Goal: Task Accomplishment & Management: Use online tool/utility

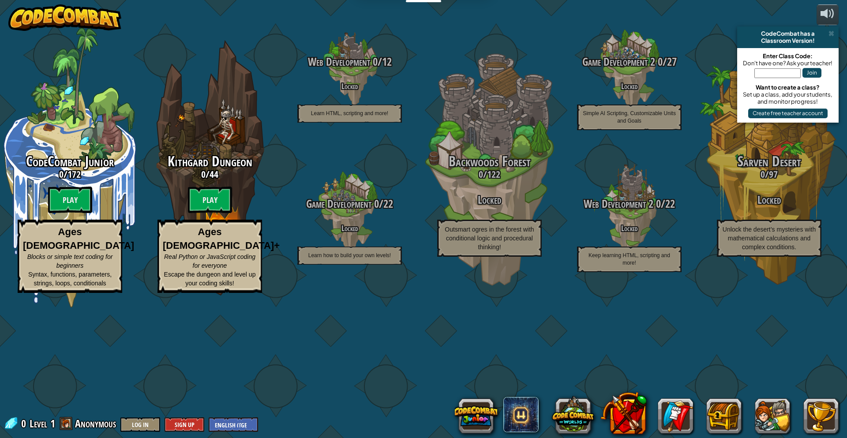
click at [215, 213] on btn "Play" at bounding box center [210, 200] width 44 height 26
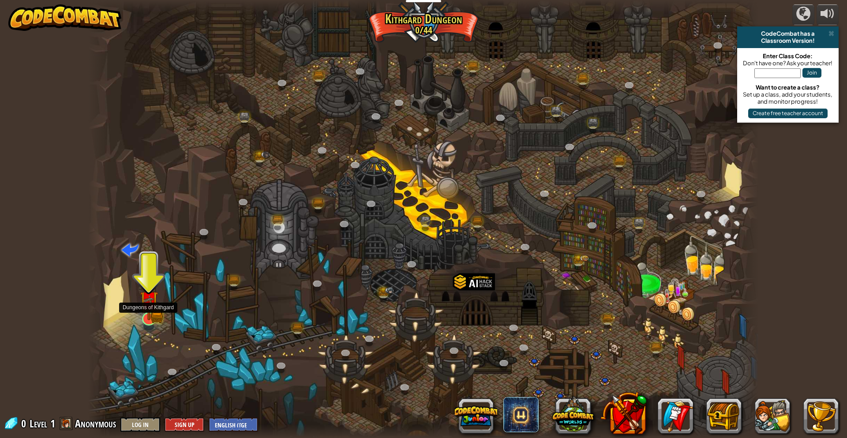
click at [158, 309] on img at bounding box center [149, 300] width 18 height 40
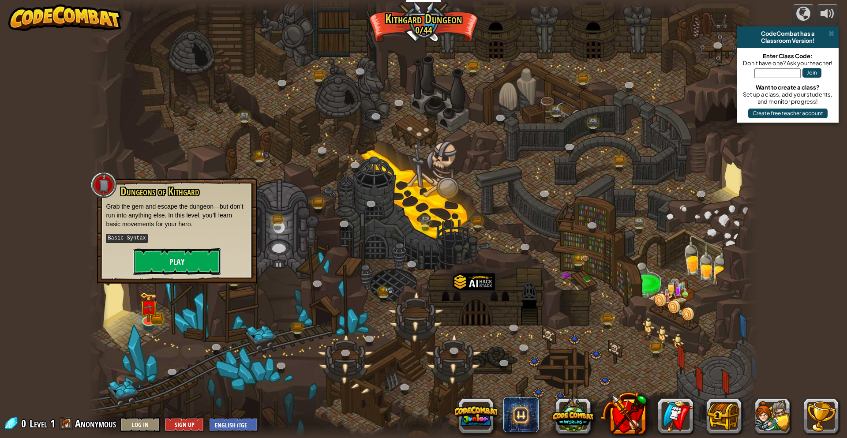
click at [170, 269] on button "Play" at bounding box center [177, 261] width 88 height 26
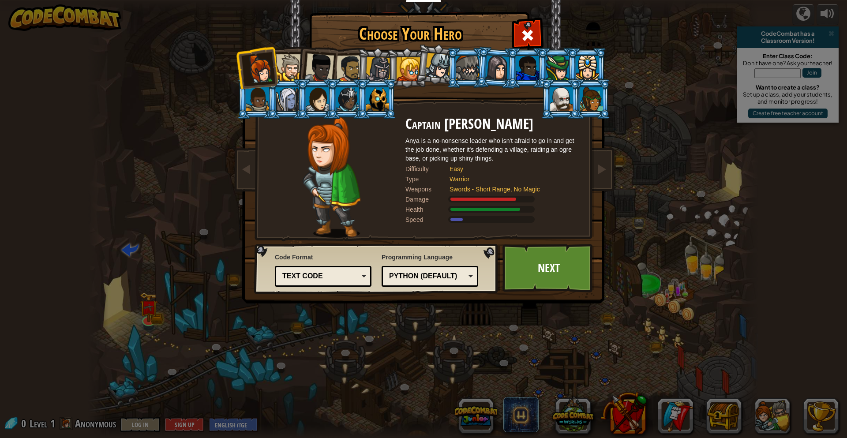
click at [409, 73] on div at bounding box center [409, 69] width 24 height 24
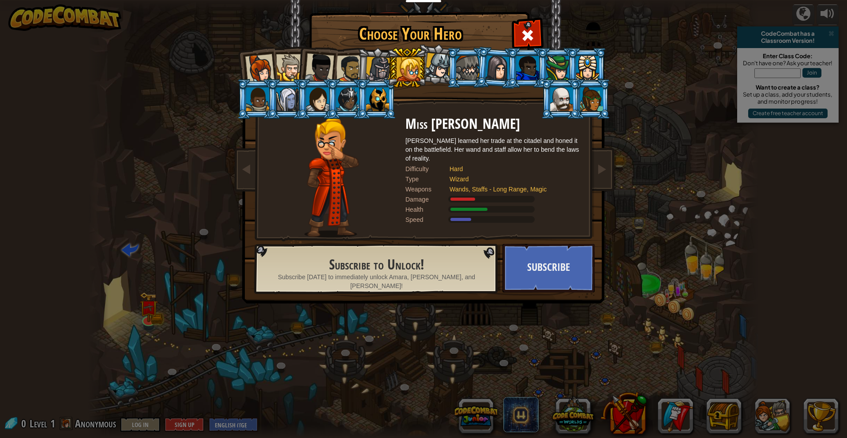
click at [261, 76] on div at bounding box center [259, 68] width 29 height 29
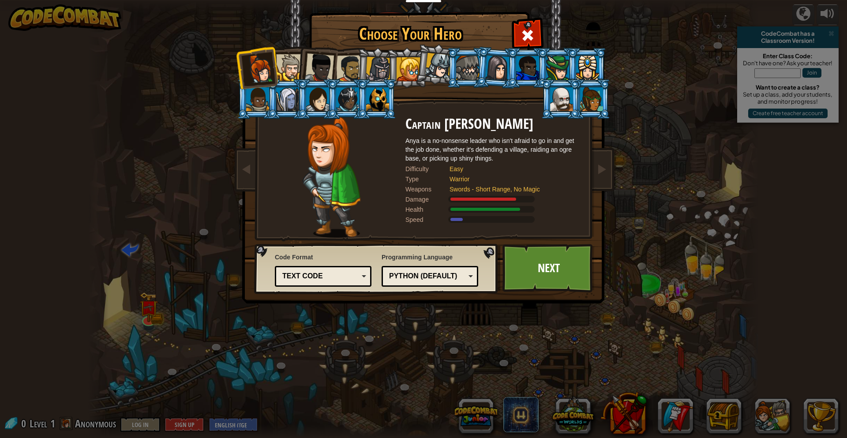
click at [287, 65] on div at bounding box center [289, 67] width 27 height 27
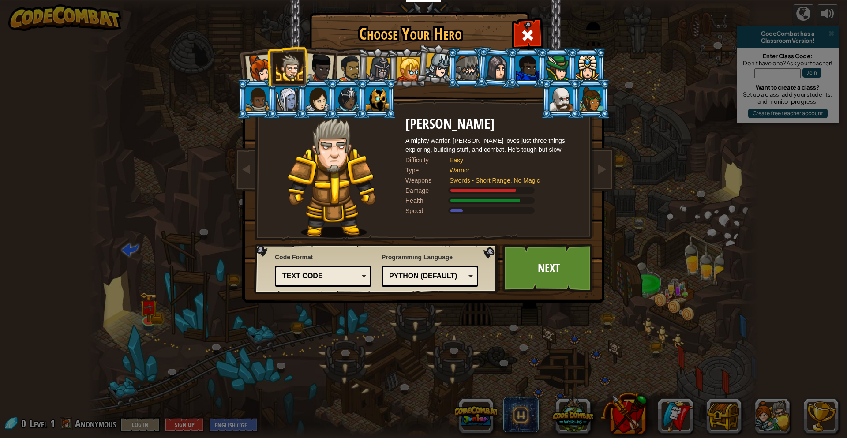
click at [311, 57] on div at bounding box center [319, 67] width 29 height 29
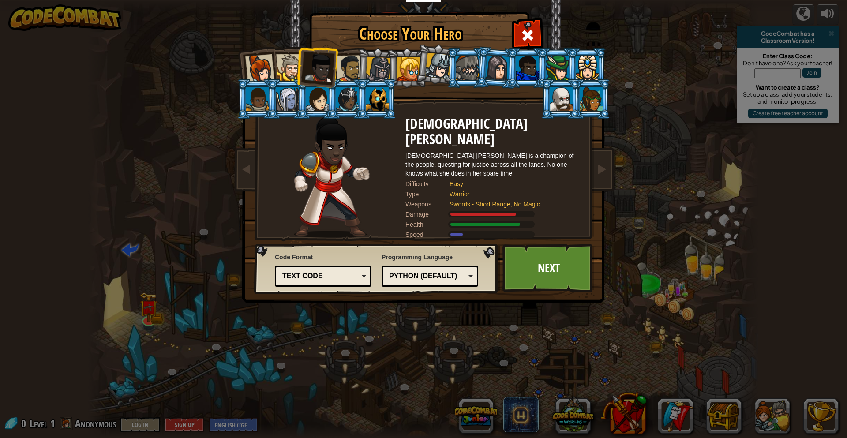
click at [347, 65] on div at bounding box center [349, 68] width 27 height 27
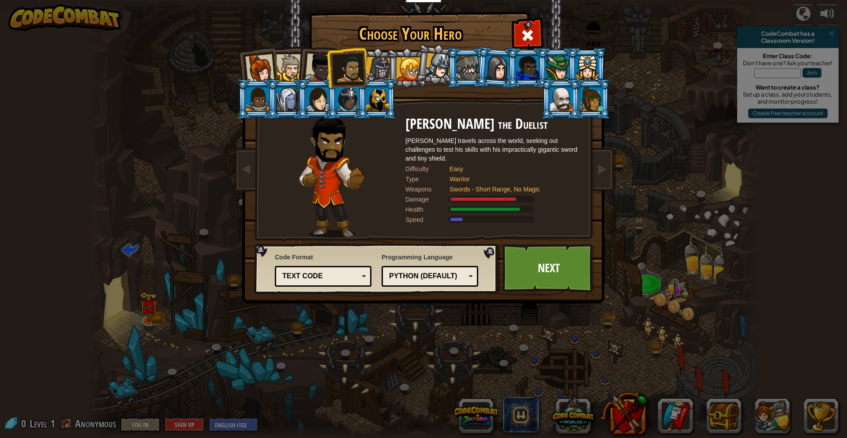
click at [360, 48] on ol at bounding box center [424, 48] width 364 height 0
click at [377, 67] on div at bounding box center [378, 69] width 25 height 25
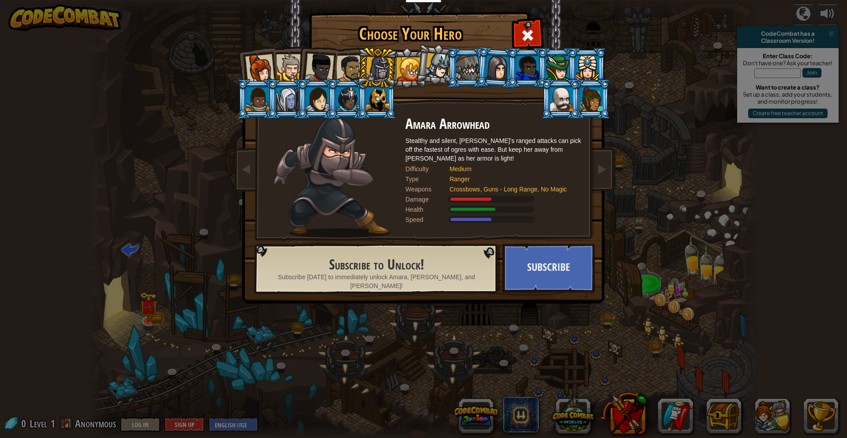
click at [345, 68] on div at bounding box center [349, 68] width 27 height 27
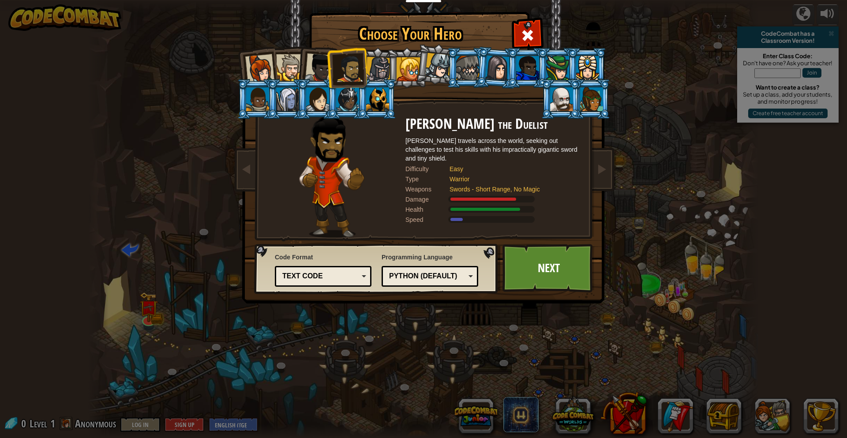
click at [537, 110] on div "Captain [PERSON_NAME] Anya is a no-nonsense leader who isn't afraid to go in an…" at bounding box center [423, 139] width 331 height 192
click at [573, 115] on li at bounding box center [561, 99] width 40 height 40
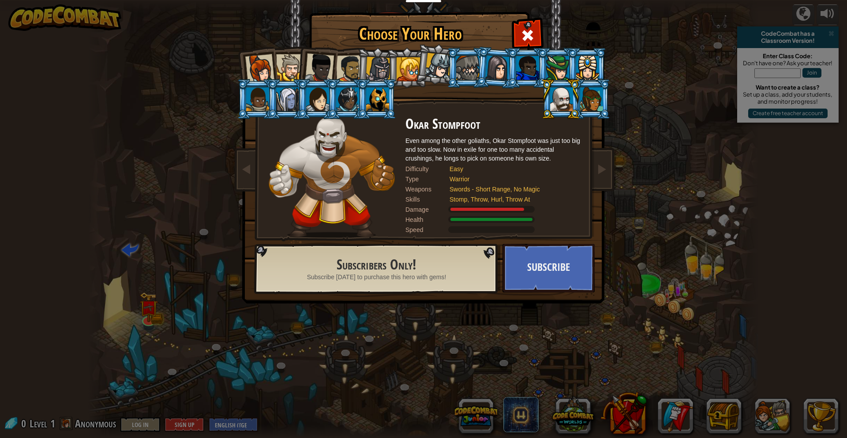
click at [284, 65] on div at bounding box center [289, 67] width 27 height 27
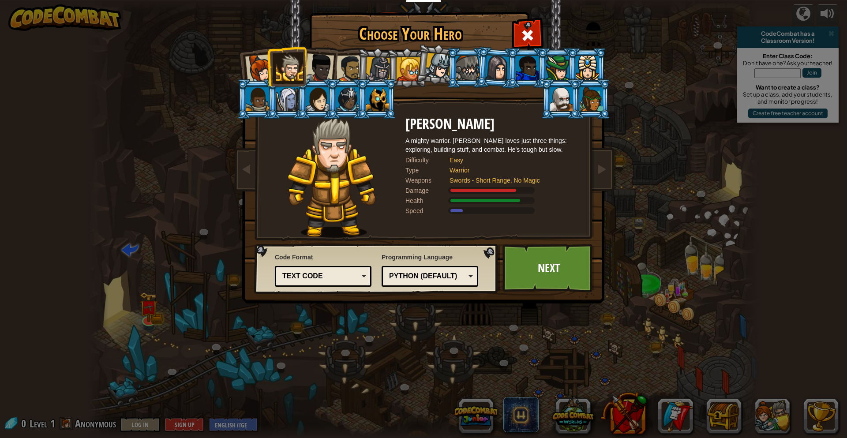
click at [264, 61] on div at bounding box center [259, 68] width 29 height 29
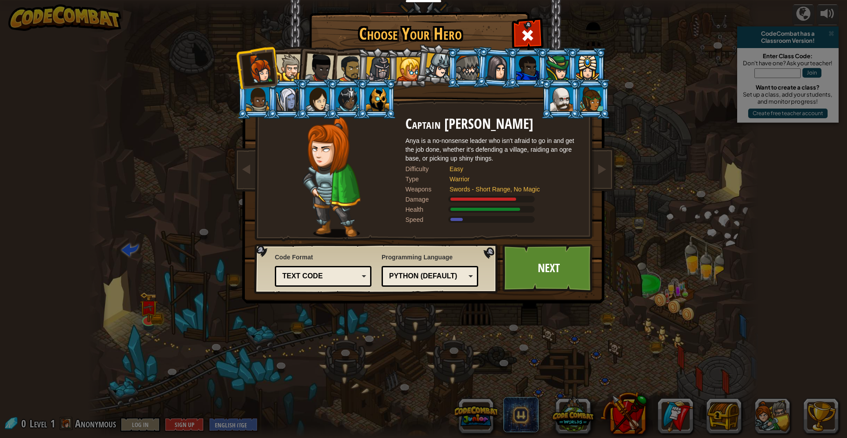
click at [288, 68] on div at bounding box center [289, 67] width 27 height 27
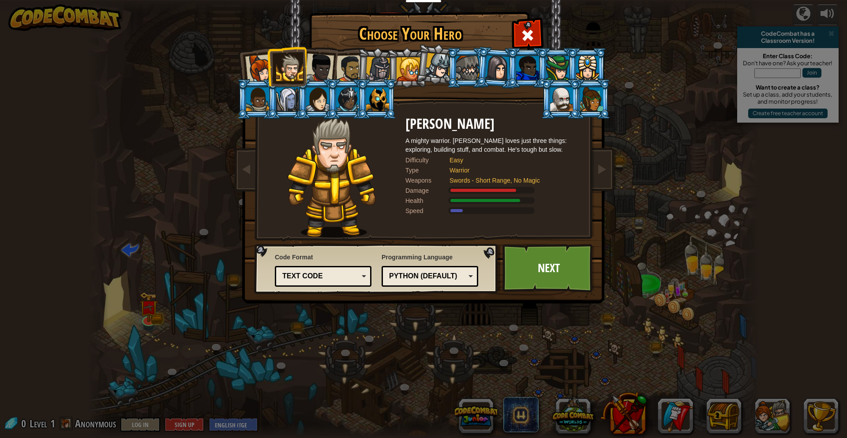
click at [455, 274] on div "Python (Default)" at bounding box center [427, 276] width 76 height 10
click at [540, 261] on link "Next" at bounding box center [549, 268] width 92 height 49
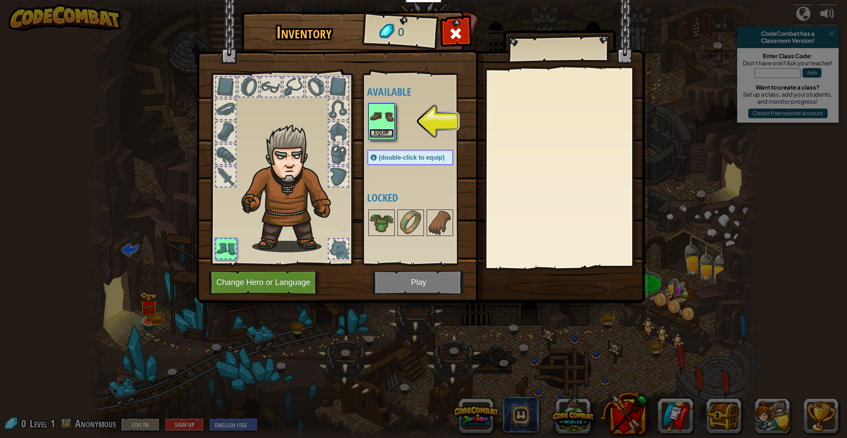
click at [385, 135] on button "Equip" at bounding box center [381, 133] width 25 height 9
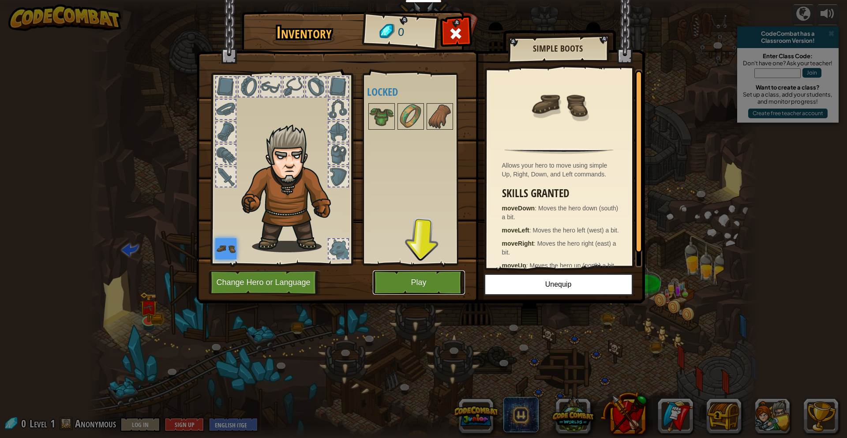
click at [416, 275] on button "Play" at bounding box center [419, 282] width 92 height 24
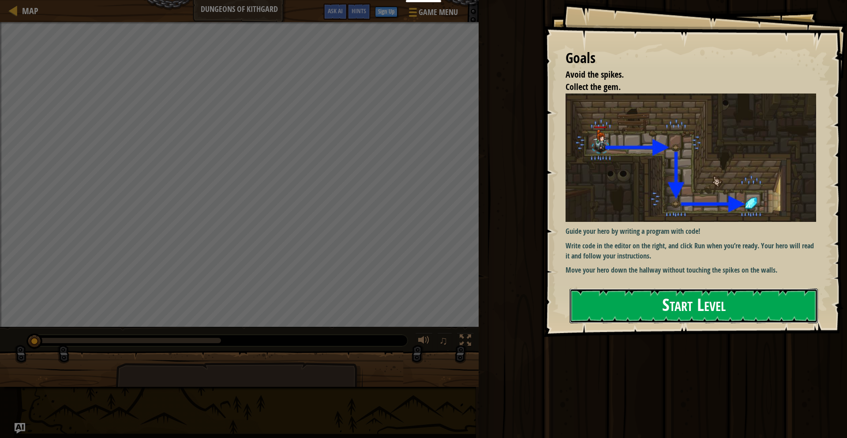
click at [618, 298] on button "Start Level" at bounding box center [694, 306] width 248 height 35
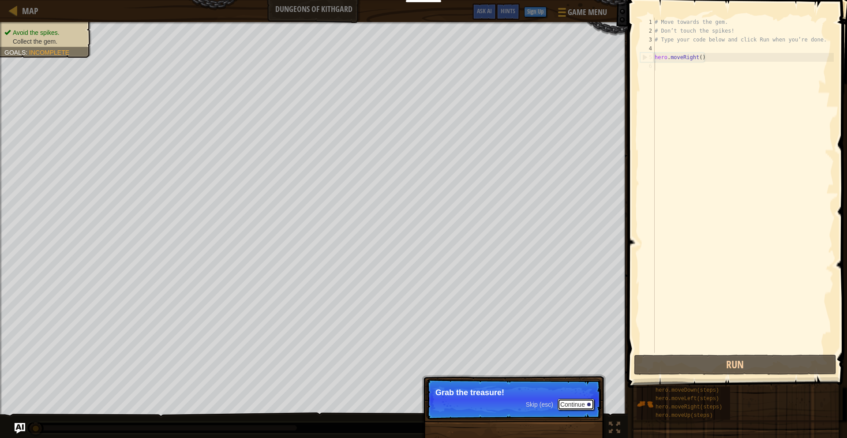
click at [578, 405] on button "Continue" at bounding box center [576, 404] width 37 height 11
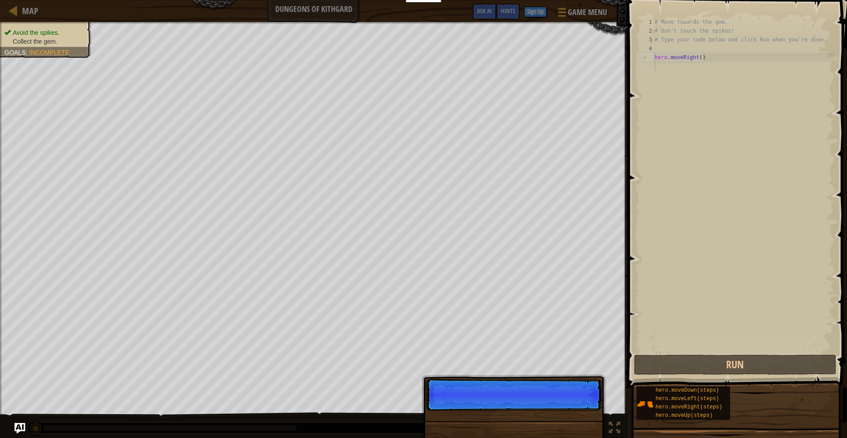
scroll to position [4, 0]
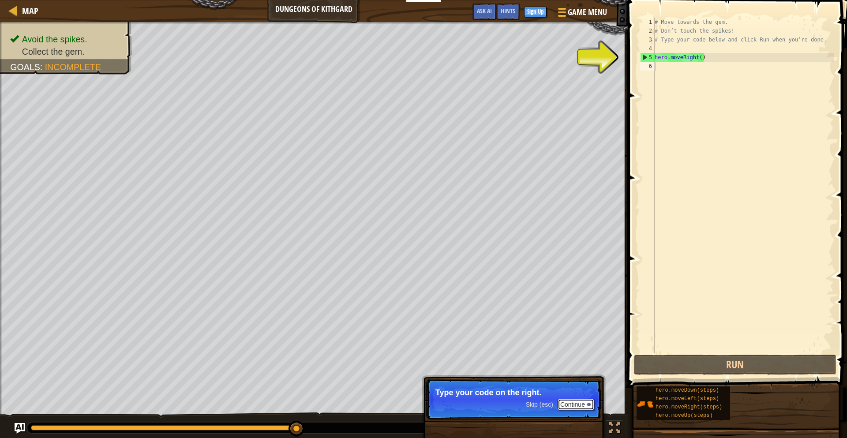
click at [581, 406] on button "Continue" at bounding box center [576, 404] width 37 height 11
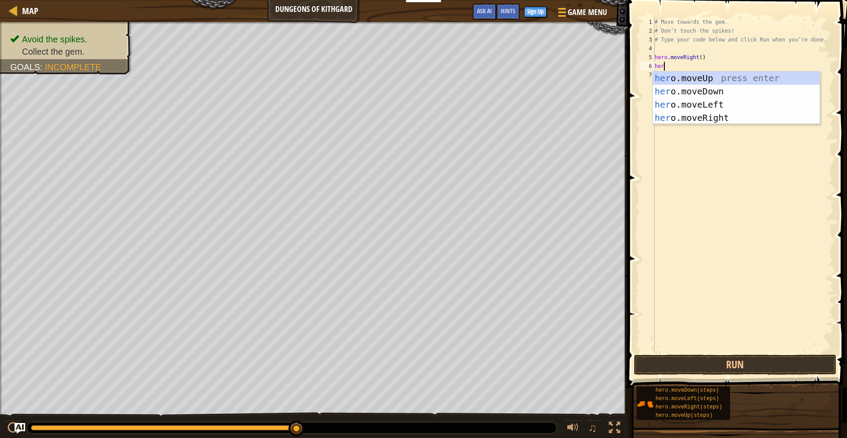
type textarea "hero"
